Goal: Task Accomplishment & Management: Use online tool/utility

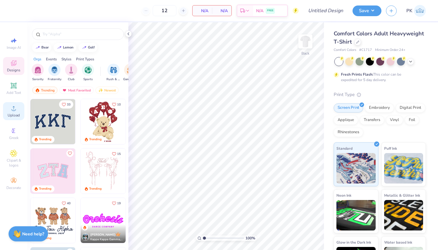
click at [18, 109] on div "Upload" at bounding box center [13, 111] width 21 height 18
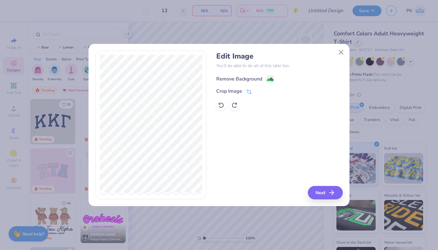
click at [255, 78] on div "Remove Background" at bounding box center [239, 78] width 46 height 7
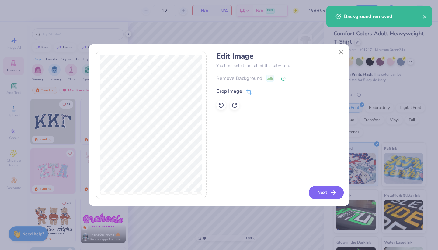
click at [324, 194] on button "Next" at bounding box center [326, 192] width 35 height 13
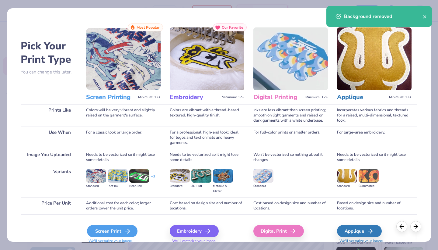
click at [119, 234] on div "Screen Print" at bounding box center [112, 231] width 51 height 12
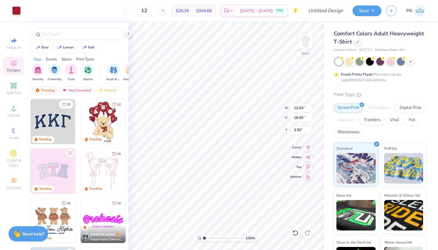
type input "8.31"
type input "12.43"
type input "3.00"
click at [308, 147] on icon at bounding box center [308, 146] width 4 height 5
click at [362, 13] on button "Save" at bounding box center [367, 10] width 29 height 11
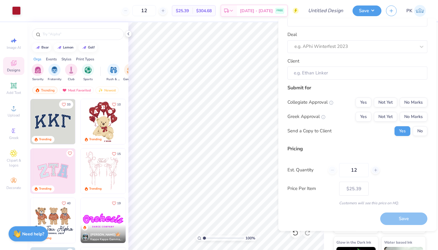
scroll to position [19, 0]
click at [306, 47] on div "e.g. APhi Winterfest 2023" at bounding box center [355, 47] width 121 height 7
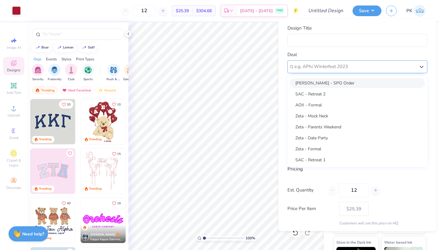
scroll to position [0, 0]
click at [311, 82] on div "[PERSON_NAME] - SPO Order" at bounding box center [357, 83] width 135 height 10
type input "[PERSON_NAME]"
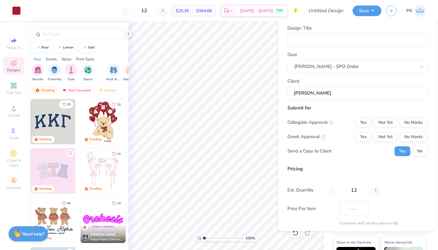
type input "$25.39"
click at [321, 39] on input "Design Title" at bounding box center [358, 39] width 140 height 13
type input "S"
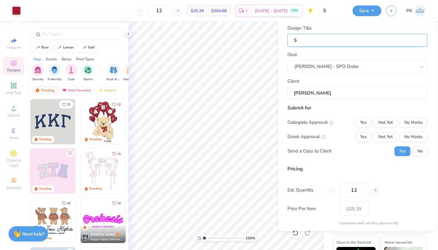
type input "SA"
type input "SAm"
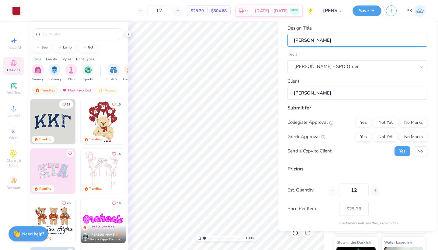
type input "SAm"
type input "SA"
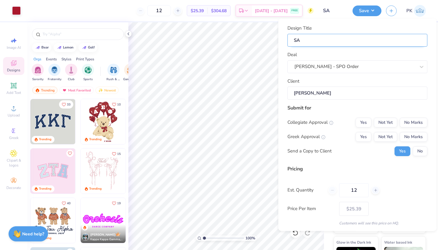
type input "S"
type input "Sa"
type input "Sam"
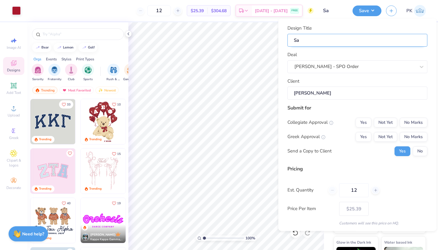
type input "Sam"
type input "Sam -"
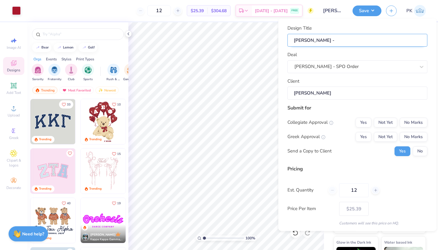
type input "Sam -0"
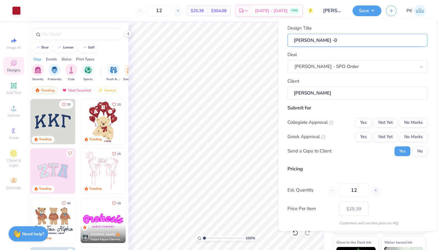
type input "Sam -0"
type input "Sam -"
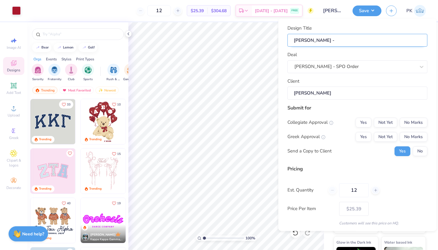
type input "Sam - S"
type input "Sam - SP"
type input "Sam - SPO"
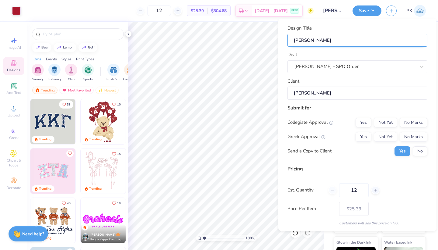
type input "Sam - SPO"
type input "Sam - SPO S"
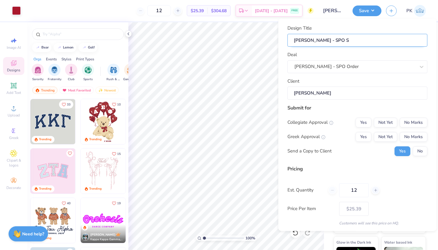
type input "Sam - SPO Sh"
type input "Sam - SPO Shi"
type input "Sam - SPO Shir"
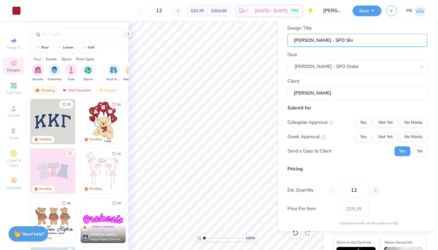
type input "Sam - SPO Shir"
type input "Sam - SPO Shirt"
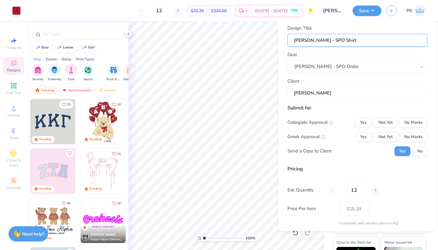
type input "Sam - SPO Shirt 2"
type input "Sam - SPO Shirt 20"
type input "Sam - SPO Shirt 202"
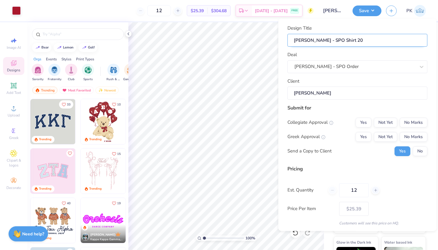
type input "Sam - SPO Shirt 202"
type input "[PERSON_NAME] - SPO Shirt 2025"
click at [422, 123] on button "No Marks" at bounding box center [414, 122] width 28 height 10
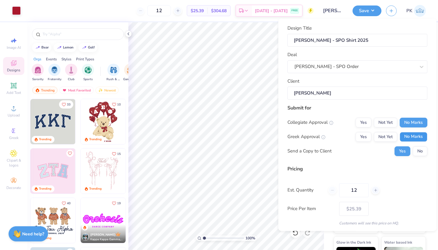
click at [421, 136] on button "No Marks" at bounding box center [414, 136] width 28 height 10
click at [365, 123] on button "Yes" at bounding box center [364, 122] width 16 height 10
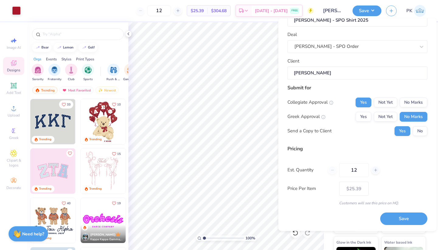
scroll to position [19, 0]
click at [414, 135] on button "No" at bounding box center [420, 131] width 15 height 10
click at [402, 217] on button "Save" at bounding box center [403, 219] width 47 height 12
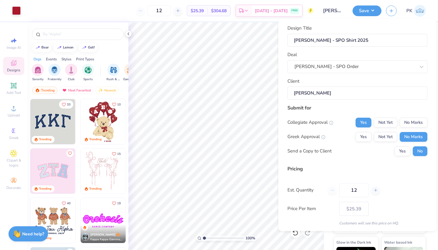
scroll to position [0, 0]
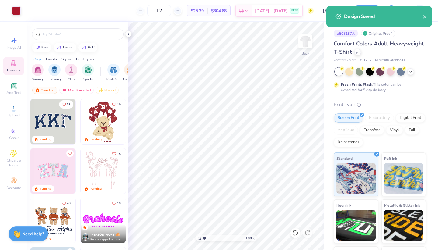
type input "$25.39"
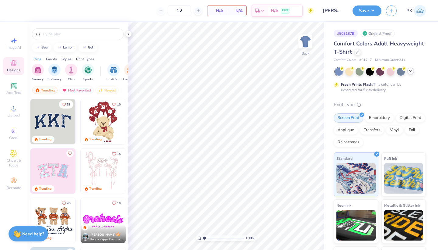
click at [410, 72] on icon at bounding box center [410, 70] width 5 height 5
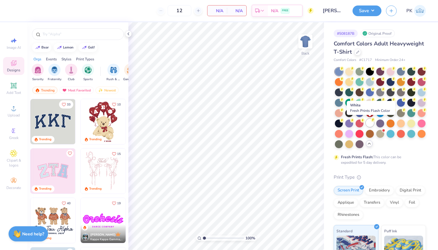
click at [370, 123] on div at bounding box center [370, 123] width 8 height 8
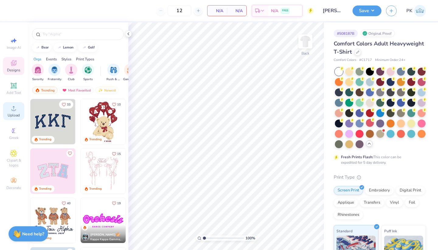
click at [15, 113] on span "Upload" at bounding box center [14, 115] width 12 height 5
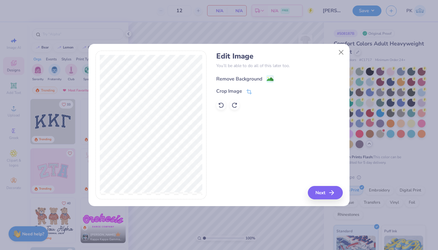
click at [257, 79] on div "Remove Background" at bounding box center [239, 78] width 46 height 7
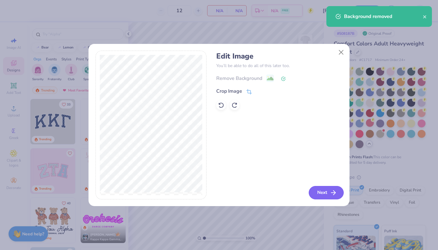
click at [323, 195] on button "Next" at bounding box center [326, 192] width 35 height 13
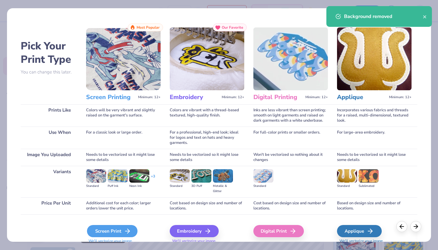
click at [108, 231] on div "Screen Print" at bounding box center [112, 231] width 51 height 12
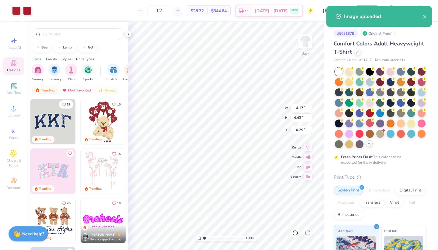
type input "11.48"
type input "3.59"
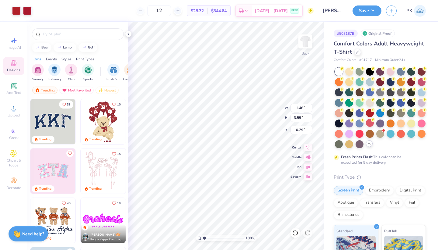
type input "3.00"
click at [309, 147] on icon at bounding box center [308, 146] width 4 height 5
click at [363, 10] on button "Save" at bounding box center [367, 10] width 29 height 11
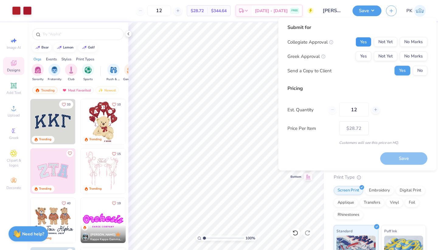
click at [365, 43] on button "Yes" at bounding box center [364, 42] width 16 height 10
click at [410, 55] on button "No Marks" at bounding box center [414, 56] width 28 height 10
click at [411, 73] on div "Yes No" at bounding box center [411, 71] width 33 height 10
click at [416, 73] on button "No" at bounding box center [420, 71] width 15 height 10
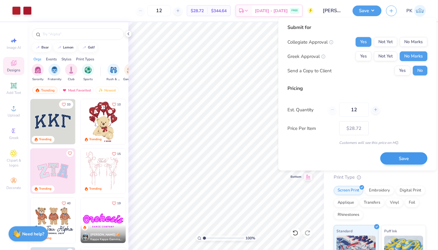
click at [407, 159] on button "Save" at bounding box center [403, 158] width 47 height 12
type input "$28.72"
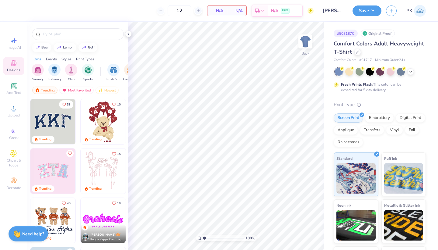
click at [413, 74] on div at bounding box center [380, 72] width 91 height 8
click at [414, 73] on div at bounding box center [380, 72] width 91 height 8
click at [413, 73] on icon at bounding box center [410, 70] width 5 height 5
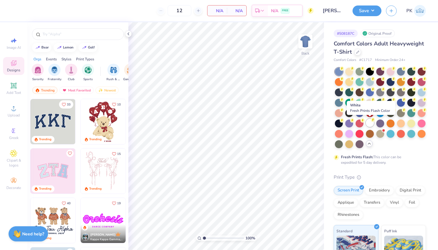
click at [372, 126] on div at bounding box center [370, 123] width 8 height 8
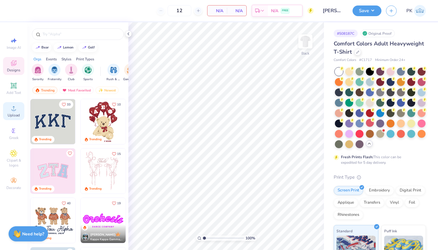
click at [15, 108] on icon at bounding box center [13, 107] width 7 height 7
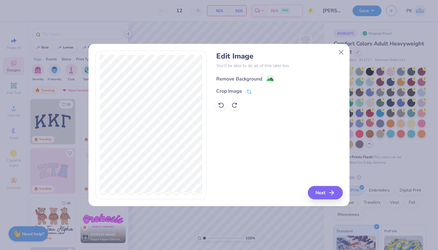
click at [260, 79] on div "Remove Background" at bounding box center [239, 78] width 46 height 7
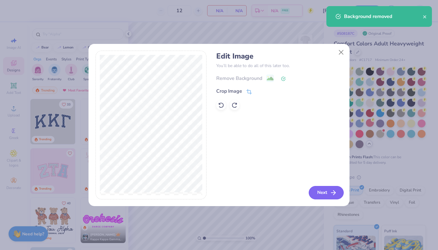
click at [326, 190] on button "Next" at bounding box center [326, 192] width 35 height 13
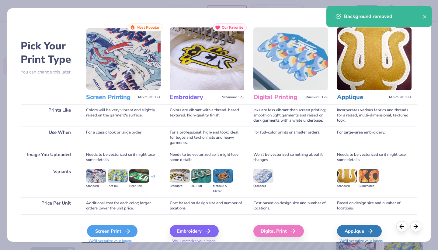
click at [110, 236] on div "Screen Print" at bounding box center [112, 231] width 51 height 12
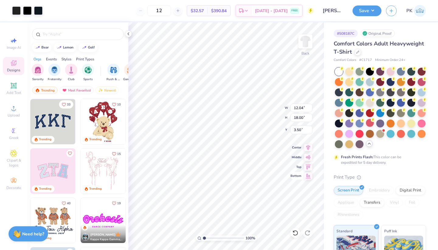
type input "9.41"
type input "14.07"
type input "3.00"
click at [306, 147] on icon at bounding box center [308, 146] width 9 height 7
click at [365, 13] on button "Save" at bounding box center [367, 10] width 29 height 11
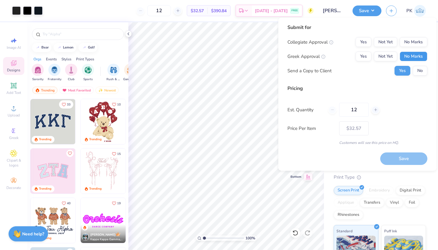
click at [406, 53] on button "No Marks" at bounding box center [414, 56] width 28 height 10
click at [382, 47] on div "Collegiate Approval Yes Not Yet No Marks Greek Approval Yes Not Yet No Marks Se…" at bounding box center [358, 56] width 140 height 38
click at [361, 47] on div "Collegiate Approval Yes Not Yet No Marks Greek Approval Yes Not Yet No Marks Se…" at bounding box center [358, 56] width 140 height 38
click at [361, 46] on button "Yes" at bounding box center [364, 42] width 16 height 10
click at [424, 75] on button "No" at bounding box center [420, 71] width 15 height 10
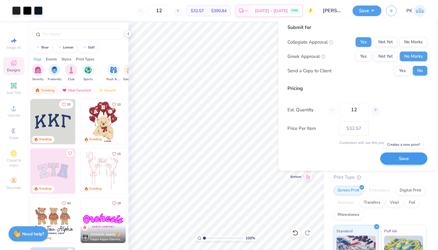
click at [402, 153] on button "Save" at bounding box center [403, 158] width 47 height 12
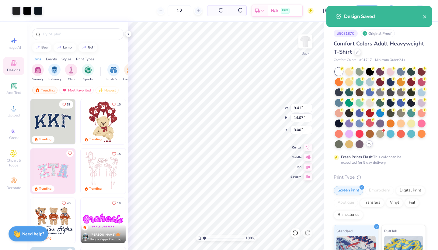
type input "$32.57"
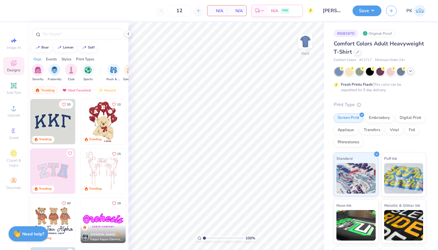
click at [412, 72] on icon at bounding box center [410, 70] width 5 height 5
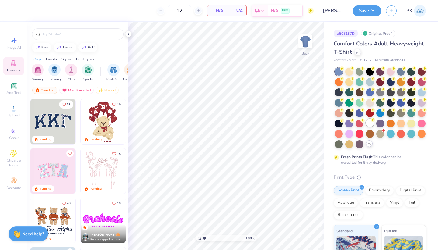
click at [368, 123] on div at bounding box center [370, 123] width 8 height 8
click at [12, 121] on div "Image AI Designs Add Text Upload Greek Clipart & logos Decorate" at bounding box center [13, 113] width 21 height 158
click at [12, 117] on span "Upload" at bounding box center [14, 115] width 12 height 5
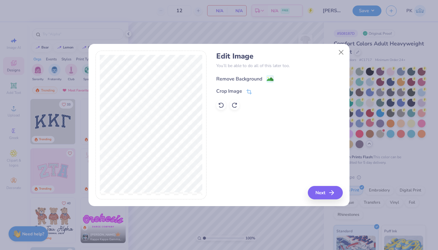
click at [257, 75] on div "Remove Background" at bounding box center [239, 78] width 46 height 7
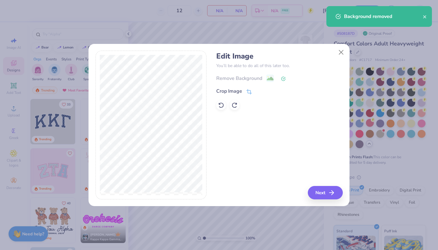
click at [327, 194] on button "Next" at bounding box center [325, 192] width 35 height 13
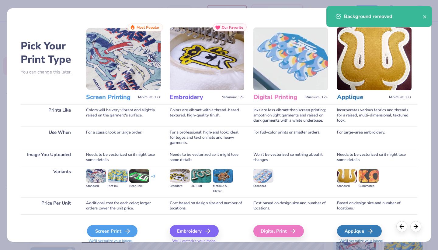
click at [110, 228] on div "Screen Print" at bounding box center [112, 231] width 51 height 12
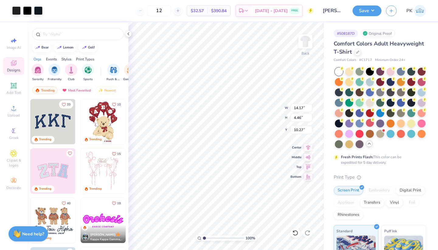
type input "10.79"
type input "3.40"
type input "3.00"
click at [308, 148] on icon at bounding box center [308, 146] width 4 height 5
click at [365, 9] on button "Save" at bounding box center [367, 10] width 29 height 11
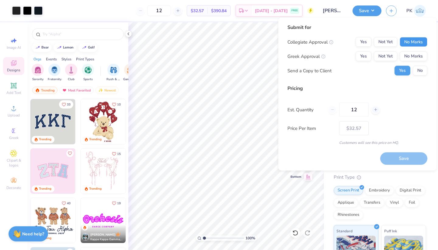
click at [411, 43] on button "No Marks" at bounding box center [414, 42] width 28 height 10
click at [364, 43] on button "Yes" at bounding box center [364, 42] width 16 height 10
click at [411, 57] on button "No Marks" at bounding box center [414, 56] width 28 height 10
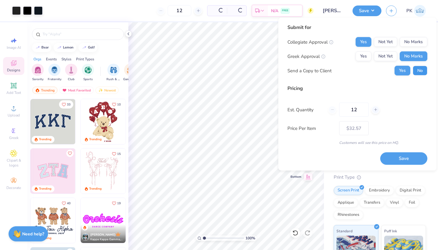
click at [415, 69] on button "No" at bounding box center [420, 71] width 15 height 10
click at [399, 162] on button "Save" at bounding box center [403, 158] width 47 height 12
type input "$32.57"
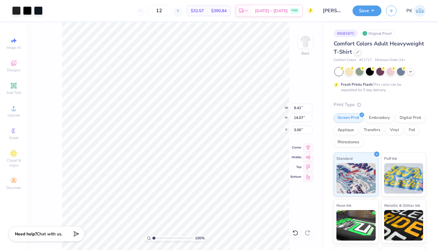
type input "7.83"
type input "11.70"
click at [306, 146] on icon at bounding box center [308, 146] width 4 height 5
click at [364, 13] on button "Save" at bounding box center [367, 10] width 29 height 11
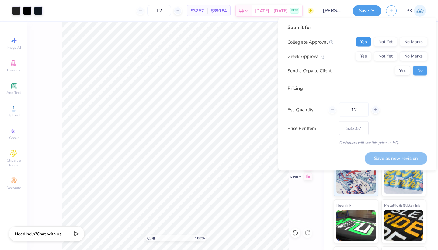
click at [370, 45] on button "Yes" at bounding box center [364, 42] width 16 height 10
click at [407, 57] on button "No Marks" at bounding box center [414, 56] width 28 height 10
click at [395, 155] on button "Save as new revision" at bounding box center [396, 158] width 63 height 12
type input "$32.57"
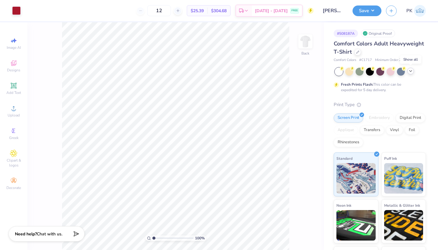
click at [410, 71] on icon at bounding box center [410, 70] width 5 height 5
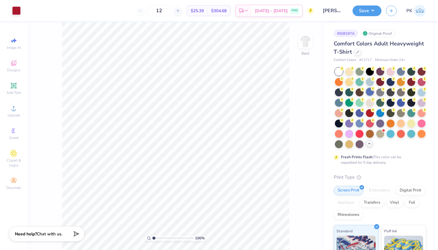
click at [372, 93] on div at bounding box center [370, 92] width 8 height 8
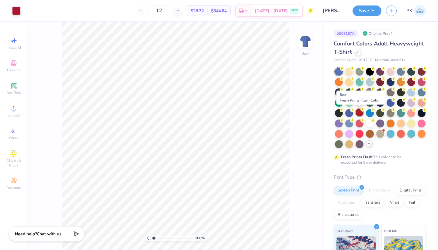
click at [362, 112] on div at bounding box center [360, 112] width 8 height 8
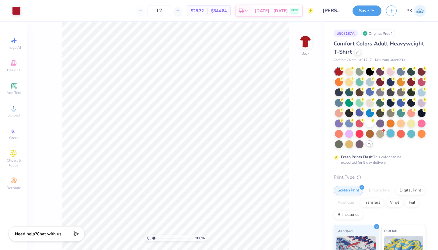
click at [391, 134] on div at bounding box center [391, 133] width 8 height 8
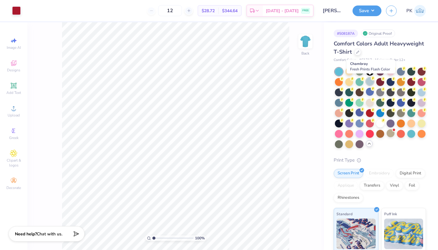
click at [368, 80] on div at bounding box center [370, 81] width 8 height 8
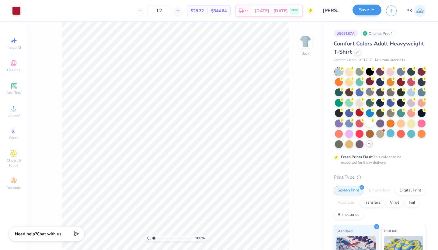
click at [365, 7] on button "Save" at bounding box center [367, 10] width 29 height 11
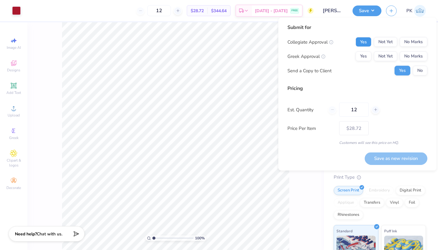
click at [365, 40] on button "Yes" at bounding box center [364, 42] width 16 height 10
click at [417, 58] on button "No Marks" at bounding box center [414, 56] width 28 height 10
click at [417, 70] on button "No" at bounding box center [420, 71] width 15 height 10
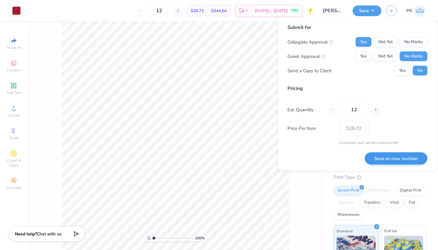
click at [394, 157] on button "Save as new revision" at bounding box center [396, 158] width 63 height 12
type input "$28.72"
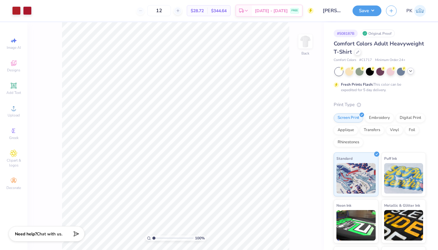
click at [412, 71] on icon at bounding box center [410, 70] width 5 height 5
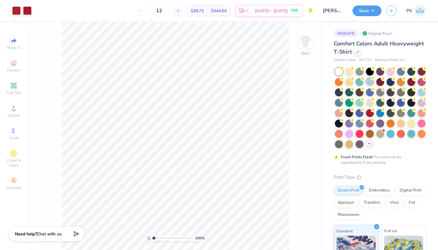
click at [372, 82] on div at bounding box center [370, 81] width 8 height 8
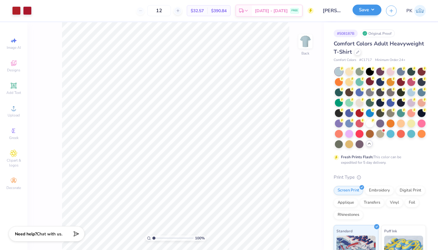
click at [361, 12] on button "Save" at bounding box center [367, 10] width 29 height 11
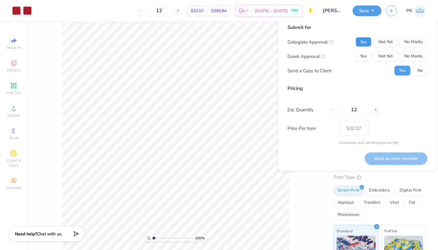
click at [368, 41] on button "Yes" at bounding box center [364, 42] width 16 height 10
click at [413, 56] on button "No Marks" at bounding box center [414, 56] width 28 height 10
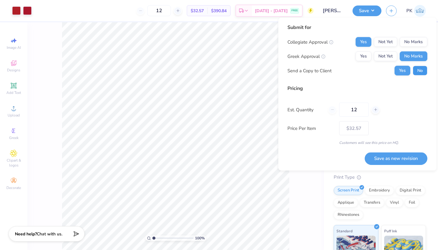
click at [414, 69] on button "No" at bounding box center [420, 71] width 15 height 10
click at [386, 162] on button "Save as new revision" at bounding box center [396, 158] width 63 height 12
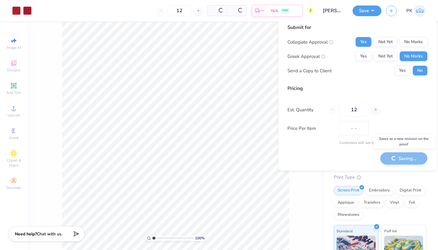
type input "$32.57"
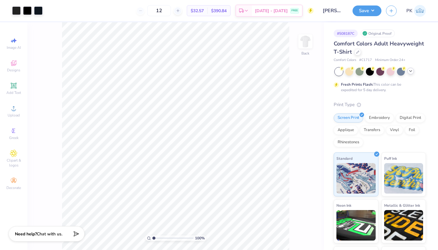
click at [410, 71] on icon at bounding box center [410, 70] width 5 height 5
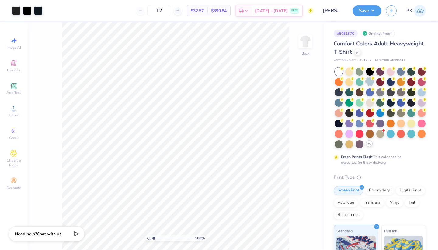
click at [371, 82] on div at bounding box center [370, 81] width 8 height 8
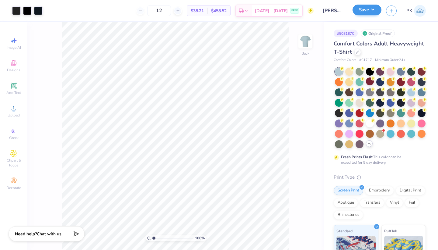
click at [365, 8] on button "Save" at bounding box center [367, 10] width 29 height 11
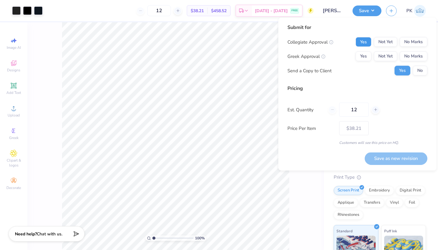
click at [365, 41] on button "Yes" at bounding box center [364, 42] width 16 height 10
click at [418, 55] on button "No Marks" at bounding box center [414, 56] width 28 height 10
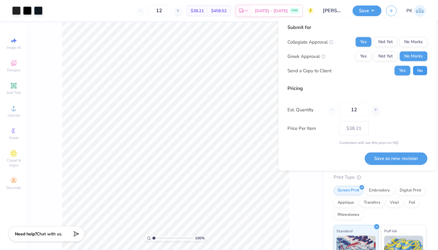
click at [418, 71] on button "No" at bounding box center [420, 71] width 15 height 10
click at [396, 155] on button "Save as new revision" at bounding box center [396, 158] width 63 height 12
type input "$38.21"
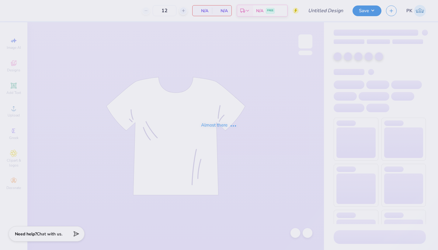
type input "[PERSON_NAME] - SPO Shirt 2025"
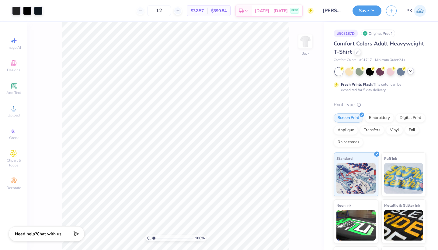
click at [410, 69] on icon at bounding box center [410, 70] width 5 height 5
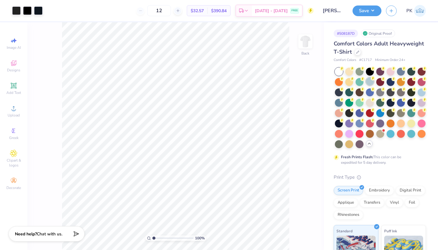
click at [369, 83] on div at bounding box center [370, 81] width 8 height 8
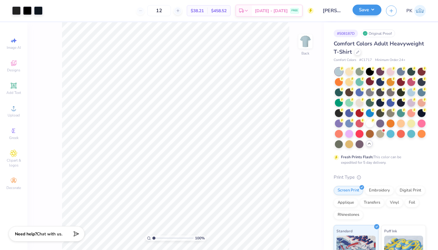
click at [357, 8] on button "Save" at bounding box center [367, 10] width 29 height 11
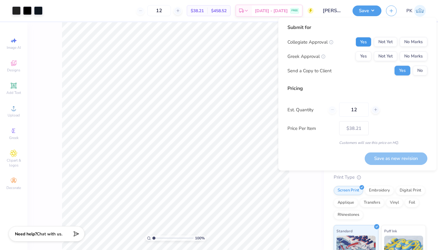
click at [371, 41] on button "Yes" at bounding box center [364, 42] width 16 height 10
click at [408, 52] on button "No Marks" at bounding box center [414, 56] width 28 height 10
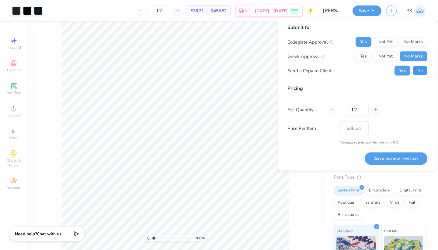
click at [414, 72] on button "No" at bounding box center [420, 71] width 15 height 10
click at [376, 155] on button "Save as new revision" at bounding box center [396, 158] width 63 height 12
type input "$38.21"
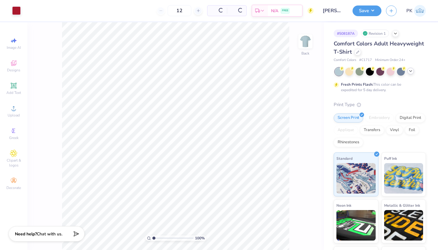
click at [411, 69] on icon at bounding box center [410, 70] width 5 height 5
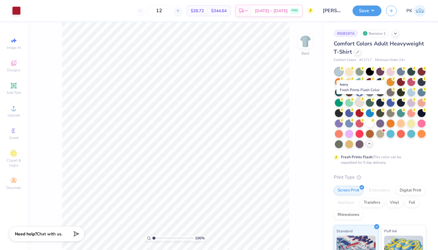
click at [357, 102] on div at bounding box center [360, 102] width 8 height 8
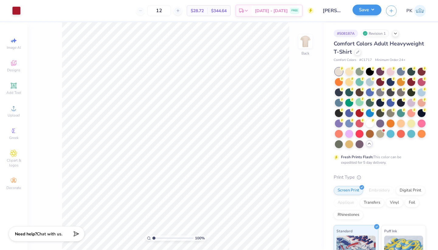
click at [361, 11] on button "Save" at bounding box center [367, 10] width 29 height 11
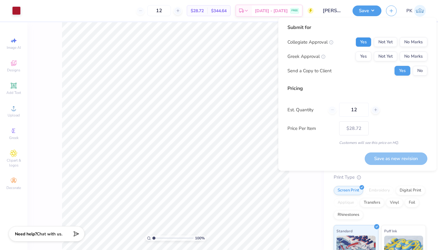
click at [369, 41] on button "Yes" at bounding box center [364, 42] width 16 height 10
click at [421, 59] on button "No Marks" at bounding box center [414, 56] width 28 height 10
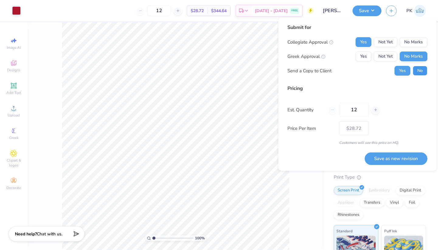
click at [421, 69] on button "No" at bounding box center [420, 71] width 15 height 10
click at [389, 158] on button "Save as new revision" at bounding box center [396, 158] width 63 height 12
type input "$28.72"
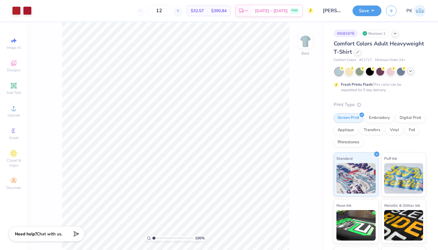
click at [412, 71] on icon at bounding box center [410, 70] width 5 height 5
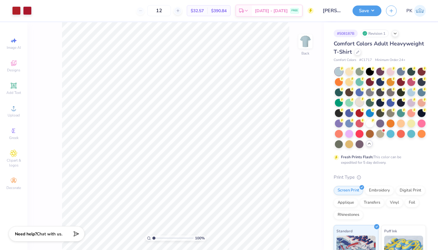
click at [361, 103] on div at bounding box center [360, 102] width 8 height 8
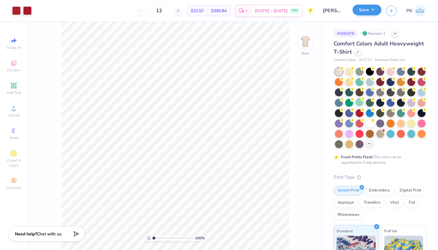
click at [361, 13] on button "Save" at bounding box center [367, 10] width 29 height 11
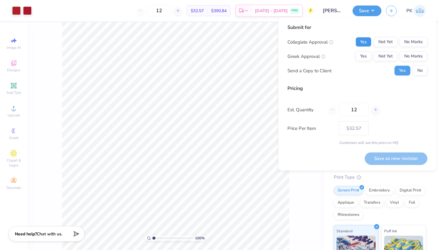
click at [368, 41] on button "Yes" at bounding box center [364, 42] width 16 height 10
click at [408, 52] on button "No Marks" at bounding box center [414, 56] width 28 height 10
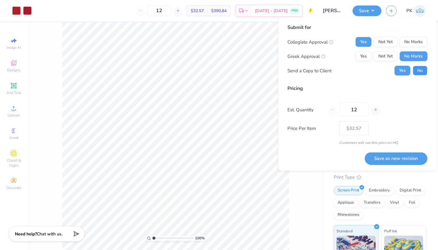
click at [414, 72] on button "No" at bounding box center [420, 71] width 15 height 10
click at [389, 152] on button "Save as new revision" at bounding box center [396, 158] width 63 height 12
type input "$32.57"
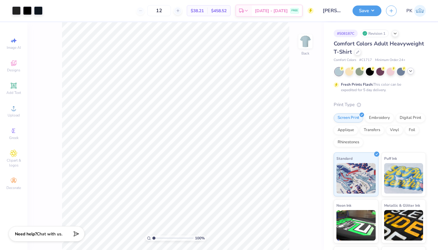
click at [412, 71] on icon at bounding box center [410, 70] width 5 height 5
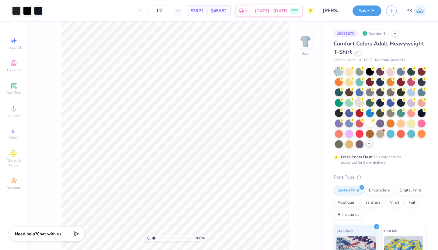
click at [344, 71] on circle at bounding box center [342, 68] width 4 height 4
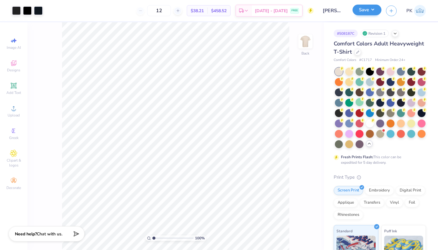
click at [359, 9] on button "Save" at bounding box center [367, 10] width 29 height 11
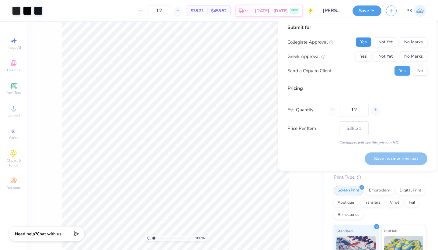
click at [360, 46] on button "Yes" at bounding box center [364, 42] width 16 height 10
click at [410, 56] on button "No Marks" at bounding box center [414, 56] width 28 height 10
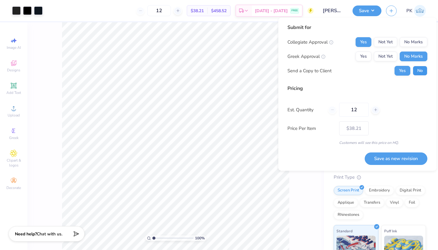
click at [417, 69] on button "No" at bounding box center [420, 71] width 15 height 10
click at [394, 155] on button "Save as new revision" at bounding box center [396, 158] width 63 height 12
type input "$38.21"
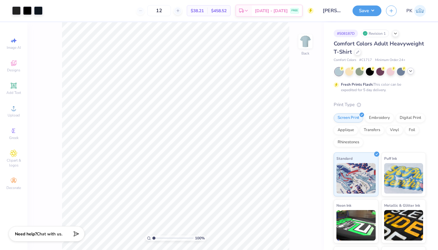
click at [409, 70] on icon at bounding box center [410, 70] width 5 height 5
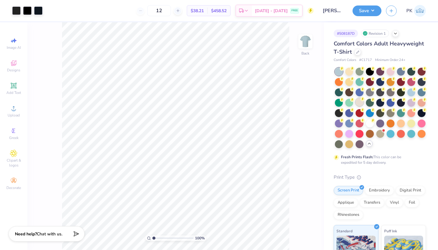
click at [360, 101] on div at bounding box center [360, 102] width 8 height 8
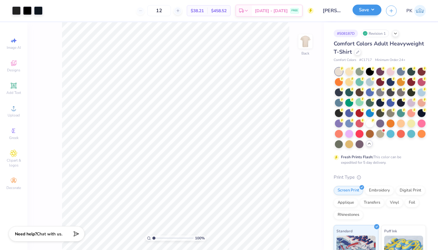
click at [365, 12] on button "Save" at bounding box center [367, 10] width 29 height 11
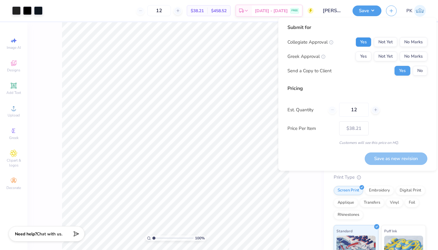
click at [367, 43] on button "Yes" at bounding box center [364, 42] width 16 height 10
click at [410, 56] on button "No Marks" at bounding box center [414, 56] width 28 height 10
click at [412, 68] on div "Yes No" at bounding box center [411, 71] width 33 height 10
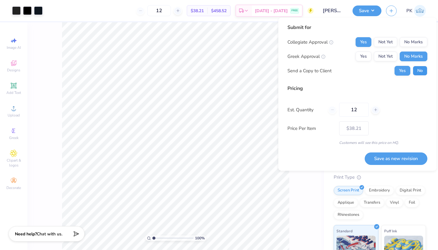
click at [415, 72] on button "No" at bounding box center [420, 71] width 15 height 10
click at [402, 158] on button "Save as new revision" at bounding box center [396, 158] width 63 height 12
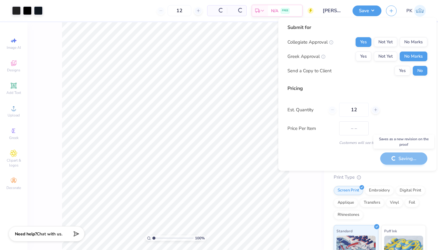
type input "$38.21"
